Goal: Task Accomplishment & Management: Manage account settings

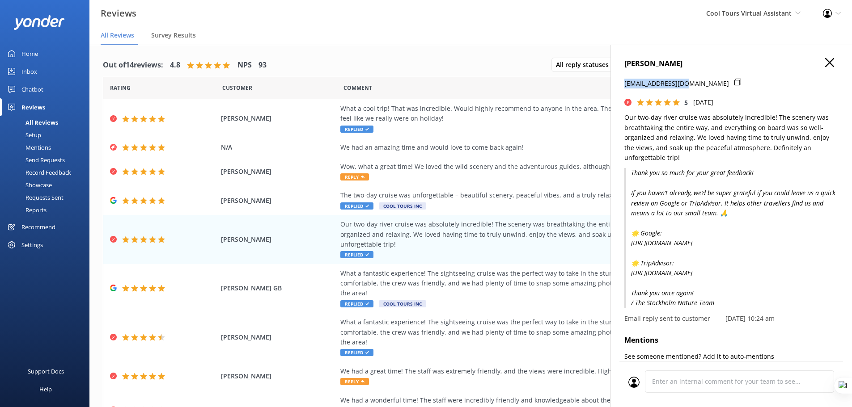
scroll to position [81, 0]
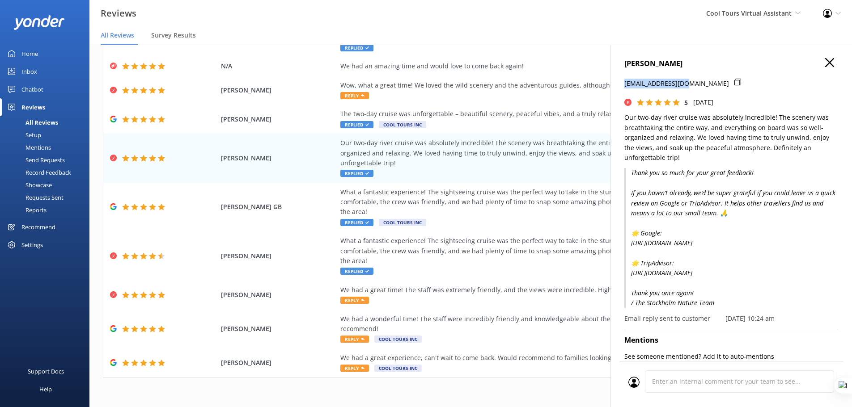
click at [825, 60] on icon "button" at bounding box center [829, 62] width 9 height 9
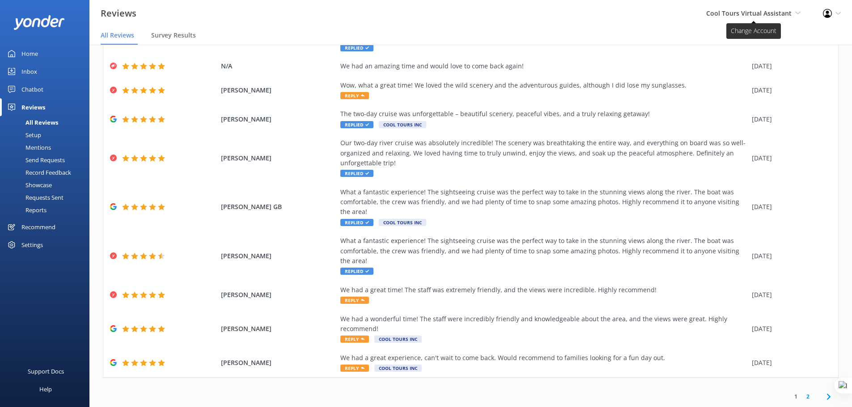
click at [798, 14] on icon at bounding box center [797, 12] width 5 height 5
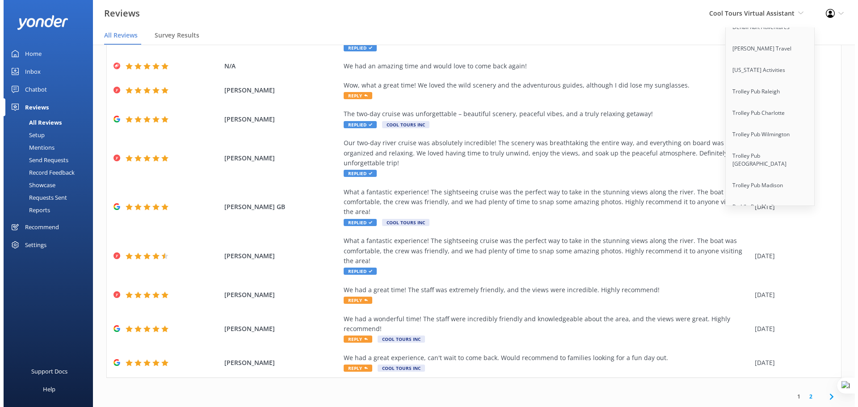
scroll to position [7368, 0]
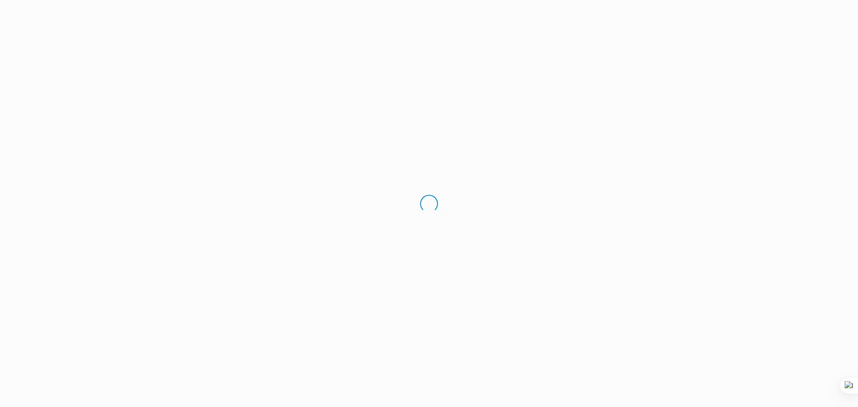
click at [87, 124] on div "Loading.." at bounding box center [429, 203] width 858 height 407
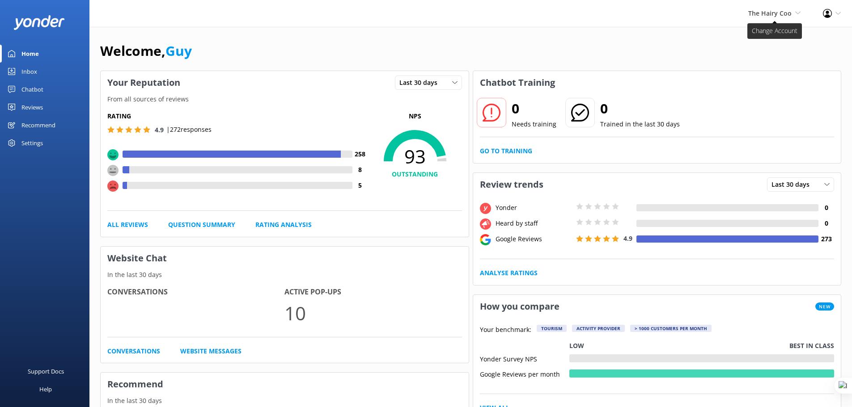
click at [779, 16] on span "The Hairy Coo" at bounding box center [769, 13] width 43 height 8
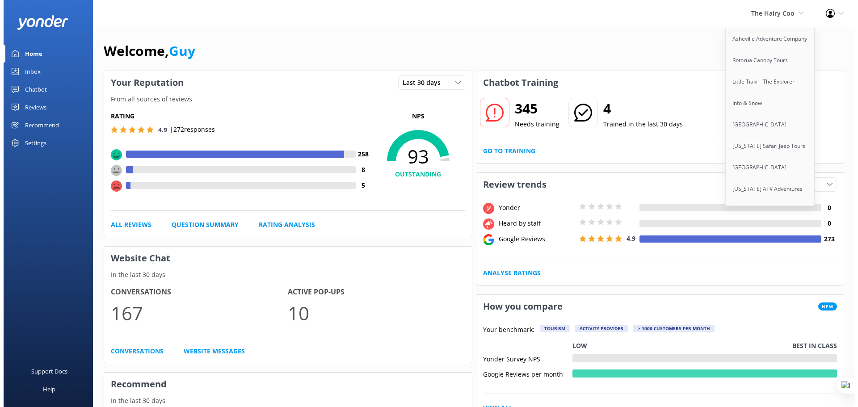
scroll to position [2907, 0]
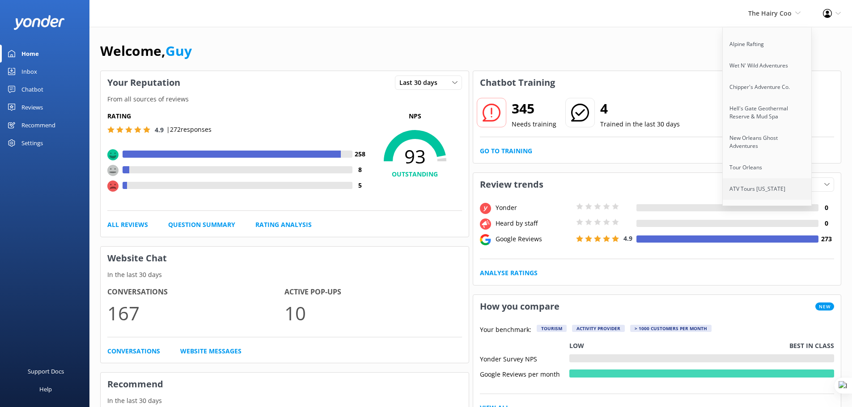
click at [756, 178] on link "ATV Tours [US_STATE]" at bounding box center [766, 188] width 89 height 21
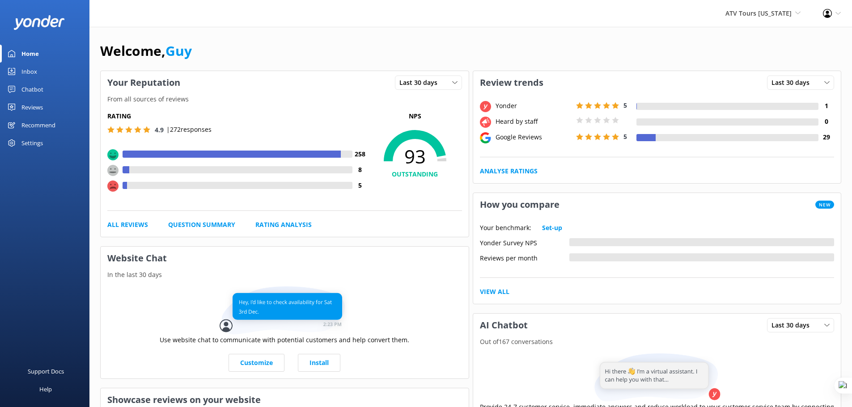
click at [29, 138] on div "Settings" at bounding box center [31, 143] width 21 height 18
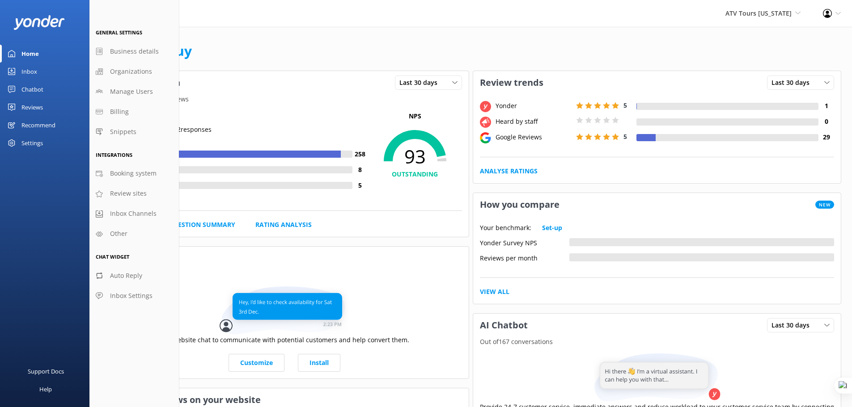
click at [49, 104] on link "Reviews" at bounding box center [44, 107] width 89 height 18
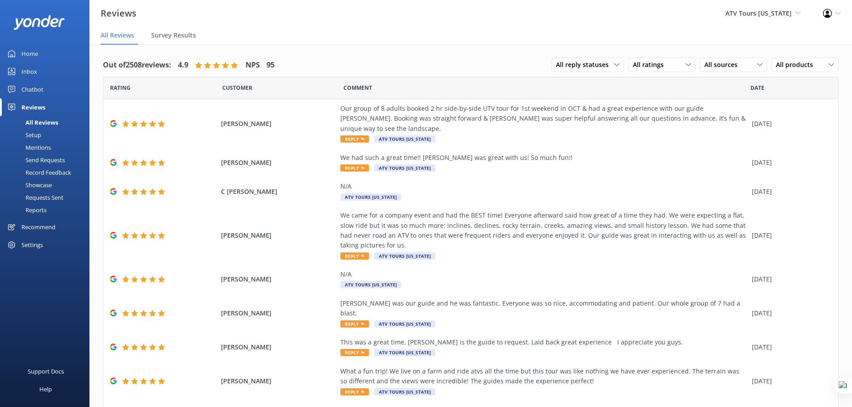
click at [50, 195] on div "Requests Sent" at bounding box center [34, 197] width 58 height 13
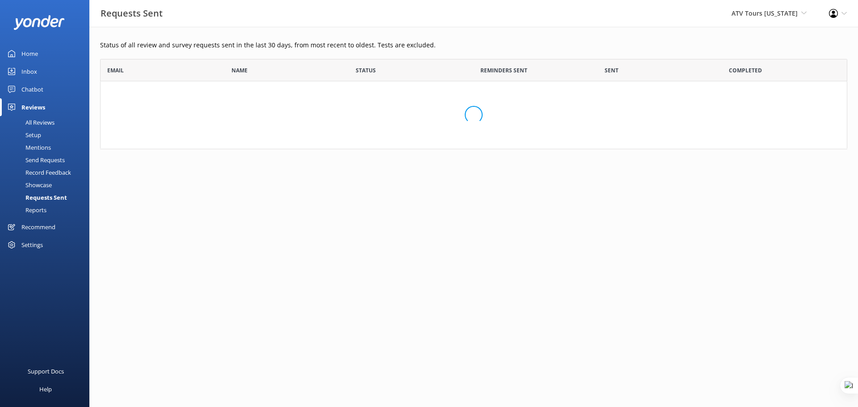
scroll to position [84, 741]
click at [38, 246] on div "Settings" at bounding box center [31, 245] width 21 height 18
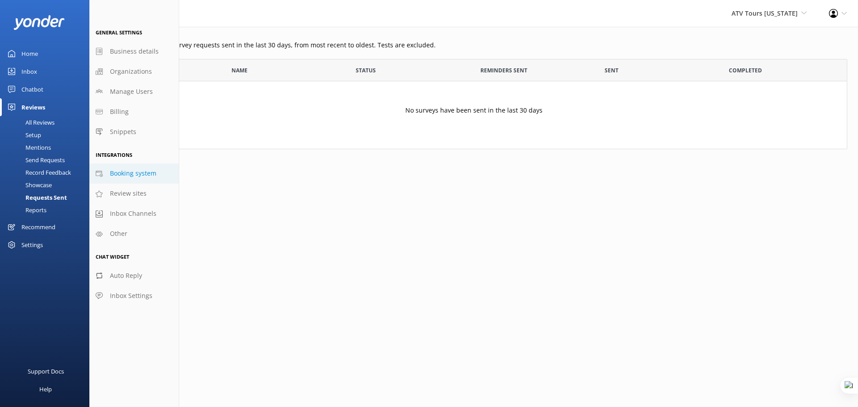
click at [130, 171] on span "Booking system" at bounding box center [133, 174] width 46 height 10
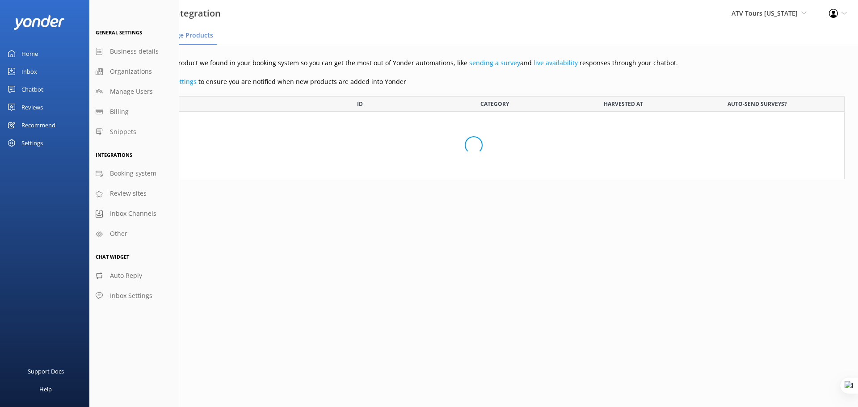
scroll to position [76, 735]
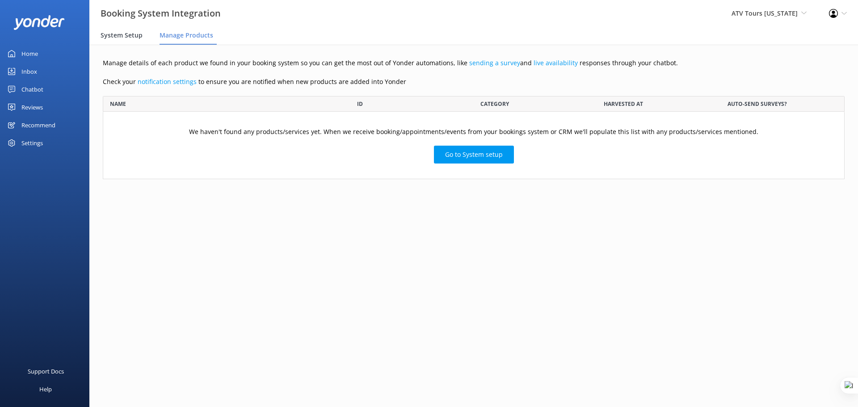
click at [120, 30] on div "System Setup" at bounding box center [124, 36] width 46 height 18
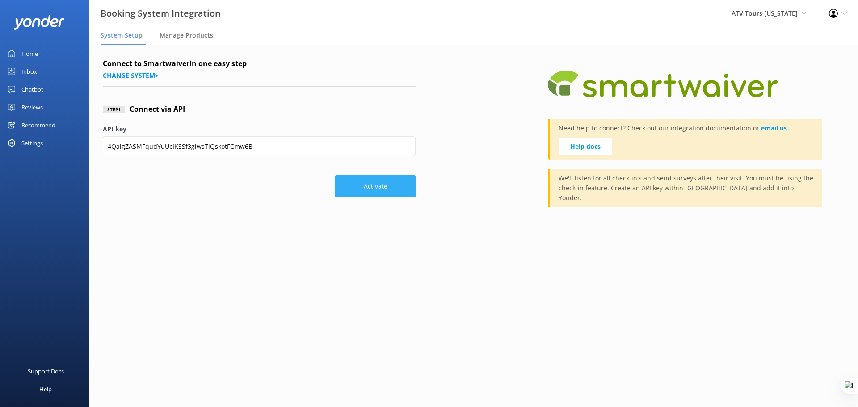
click at [370, 186] on button "Activate" at bounding box center [375, 186] width 80 height 22
click at [32, 141] on div "Settings" at bounding box center [31, 143] width 21 height 18
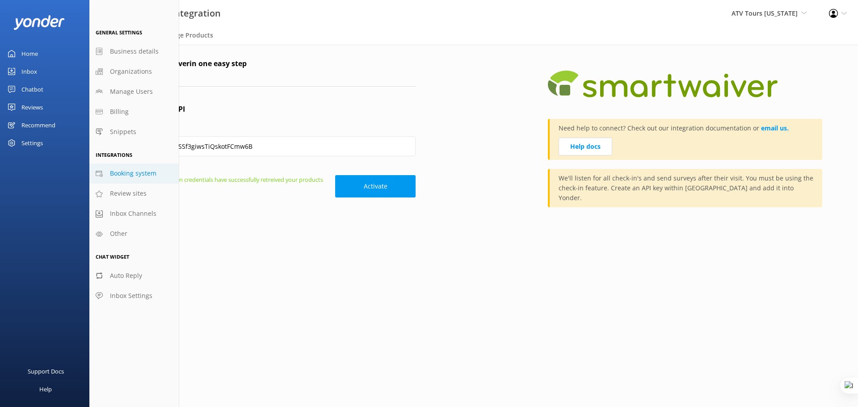
click at [122, 173] on span "Booking system" at bounding box center [133, 174] width 46 height 10
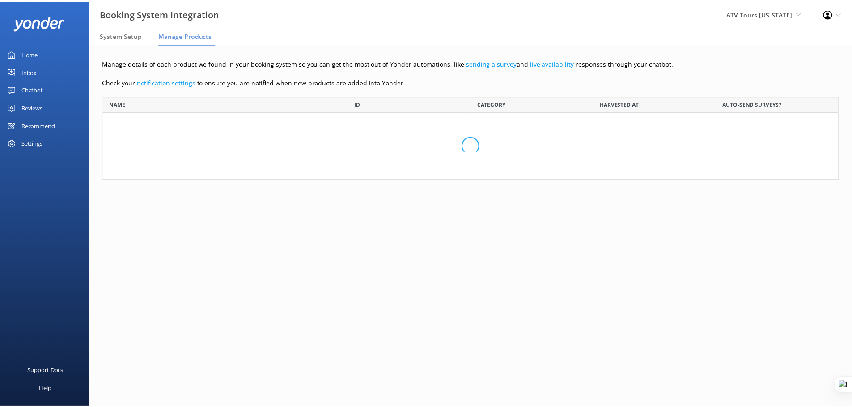
scroll to position [76, 735]
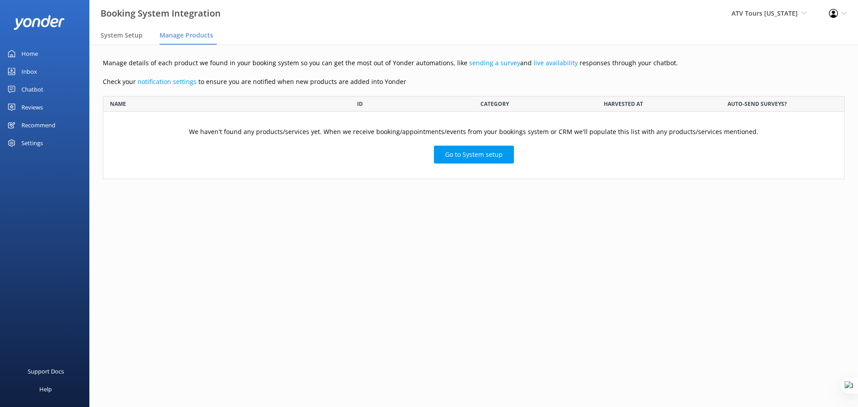
click at [35, 49] on div "Home" at bounding box center [29, 54] width 17 height 18
